Goal: Find specific page/section: Find specific page/section

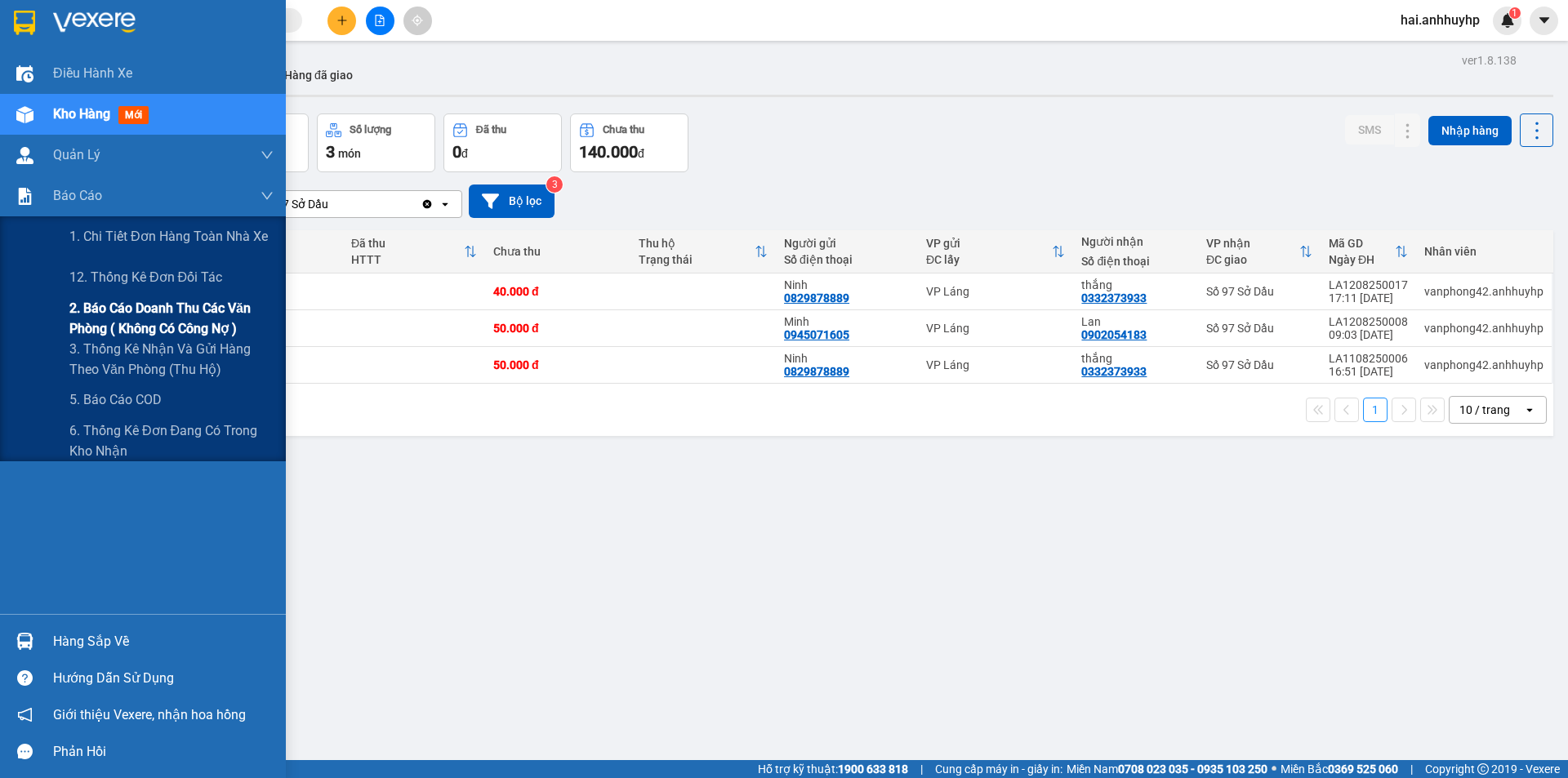
click at [120, 314] on span "2. Báo cáo doanh thu các văn phòng ( không có công nợ )" at bounding box center [171, 319] width 204 height 41
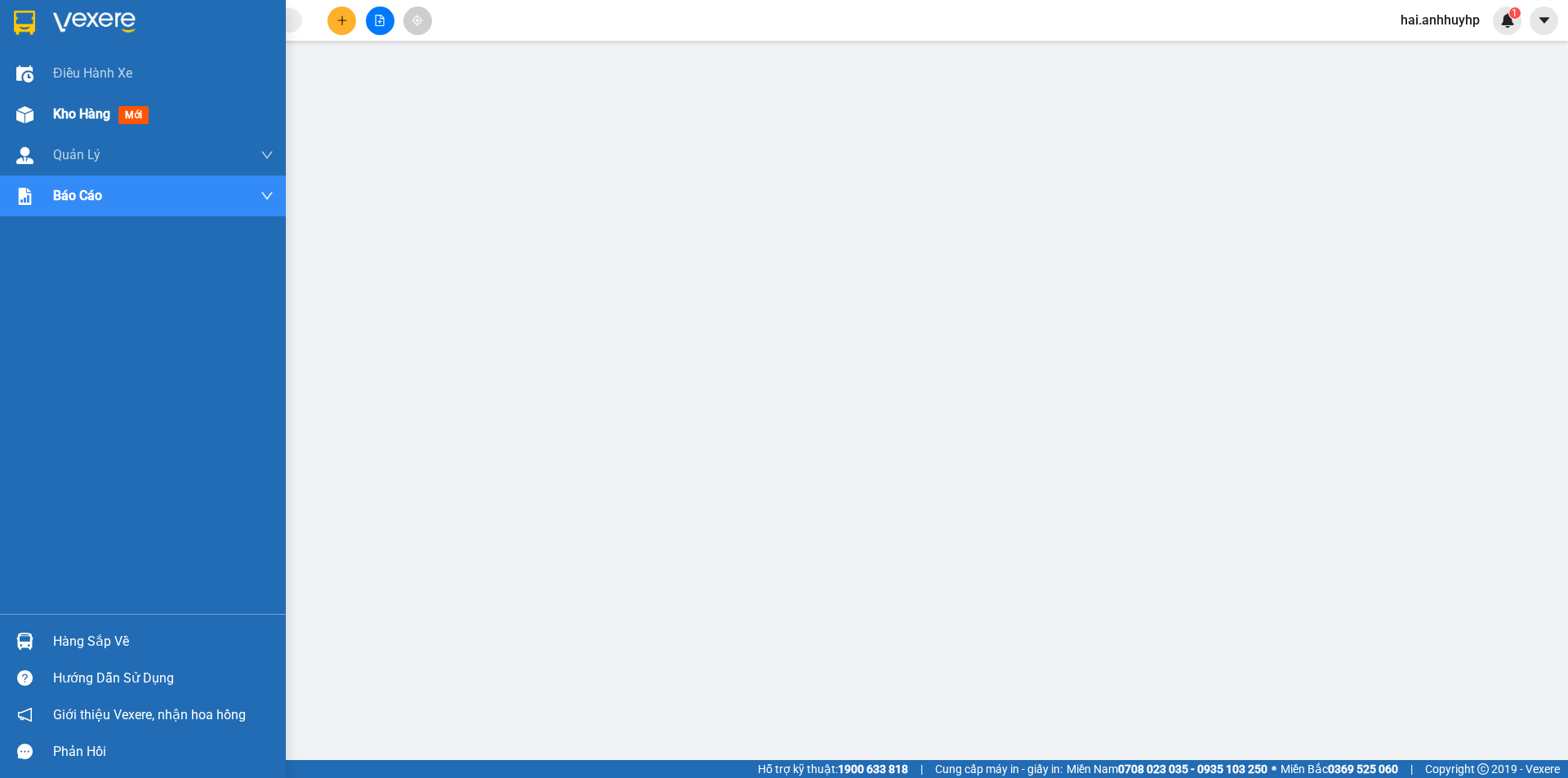
click at [54, 120] on span "Kho hàng" at bounding box center [82, 114] width 57 height 16
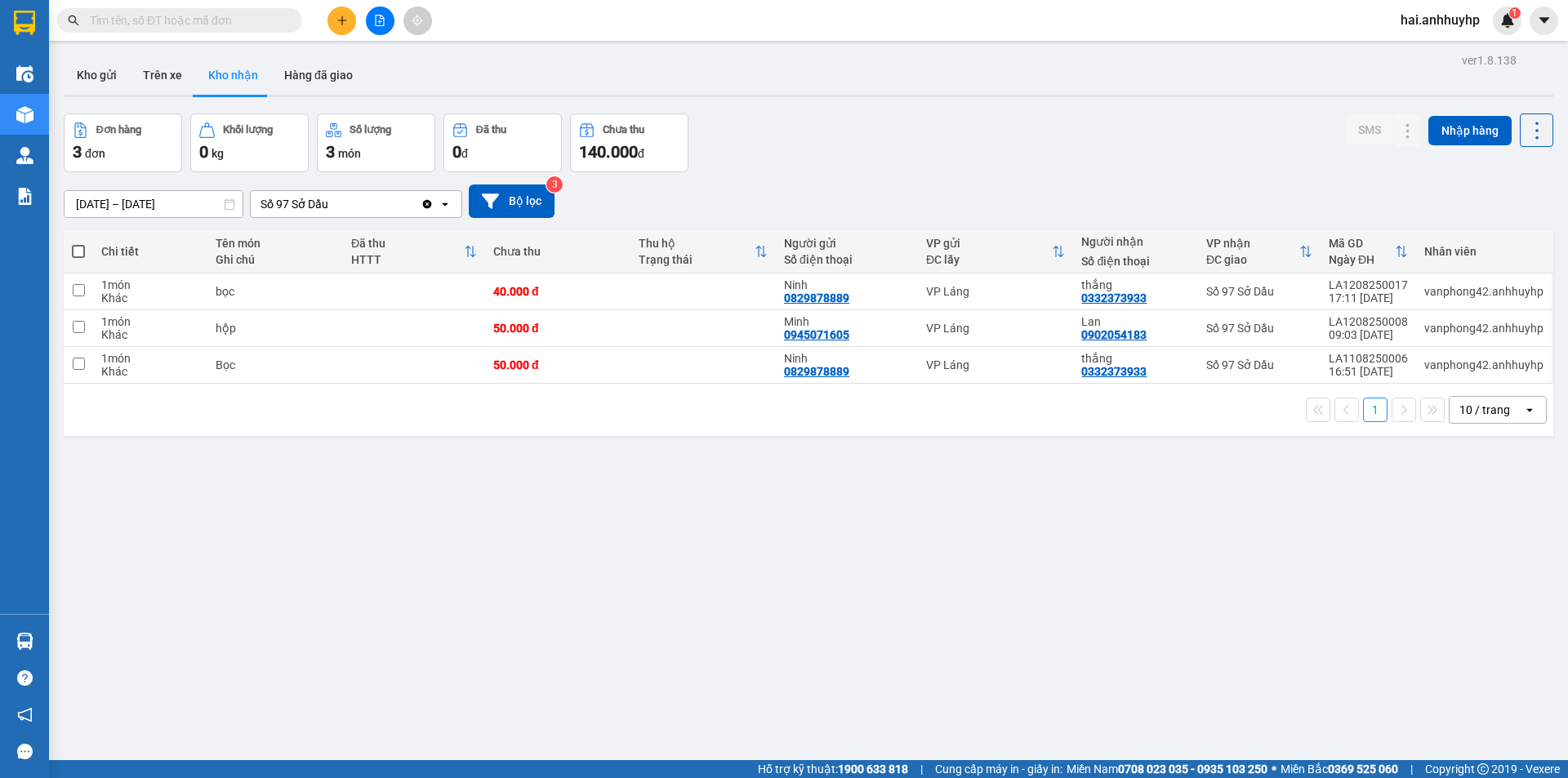
click at [198, 18] on input "text" at bounding box center [186, 20] width 193 height 18
paste input "016061"
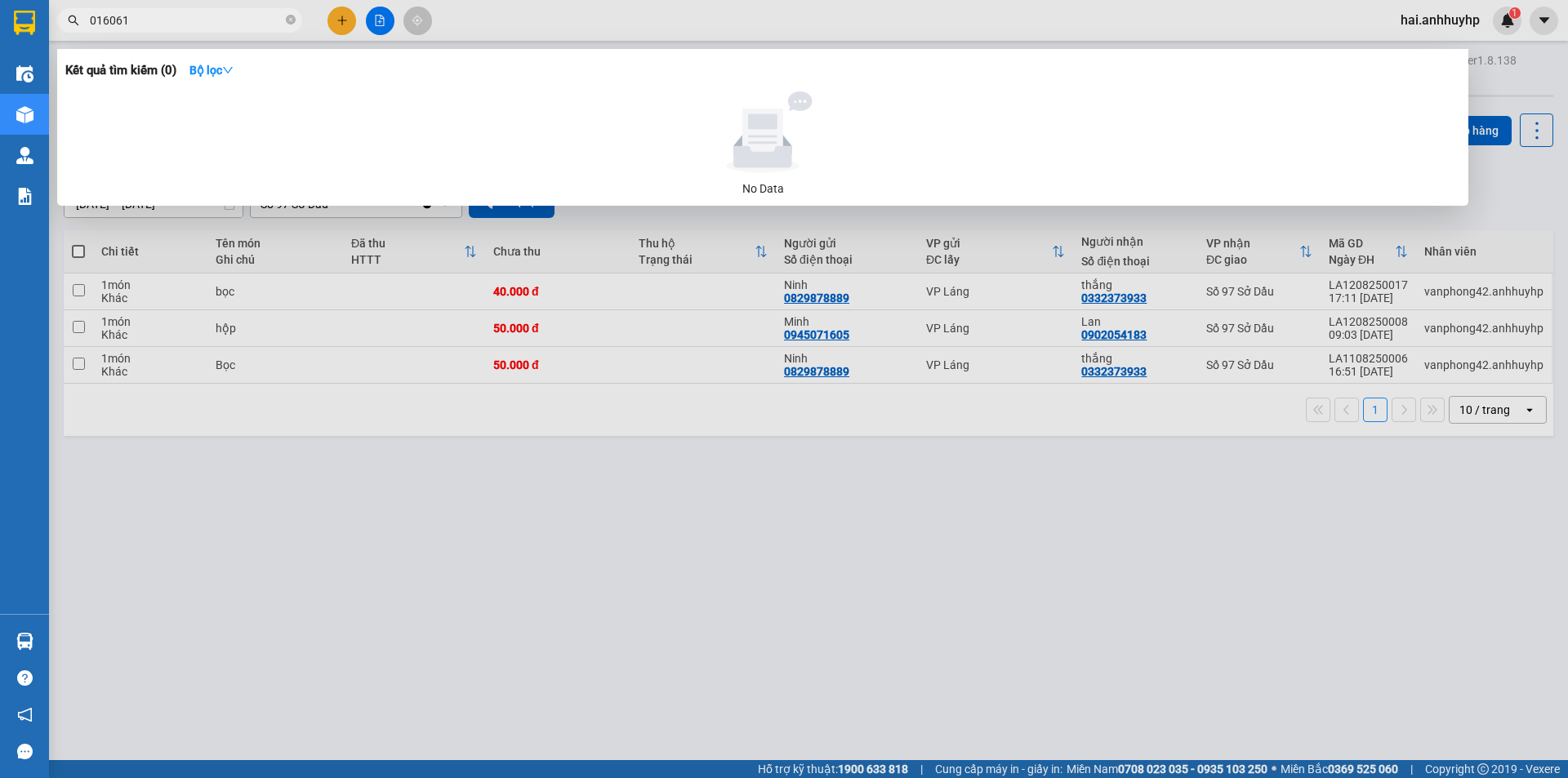
type input "016061"
